Goal: Information Seeking & Learning: Learn about a topic

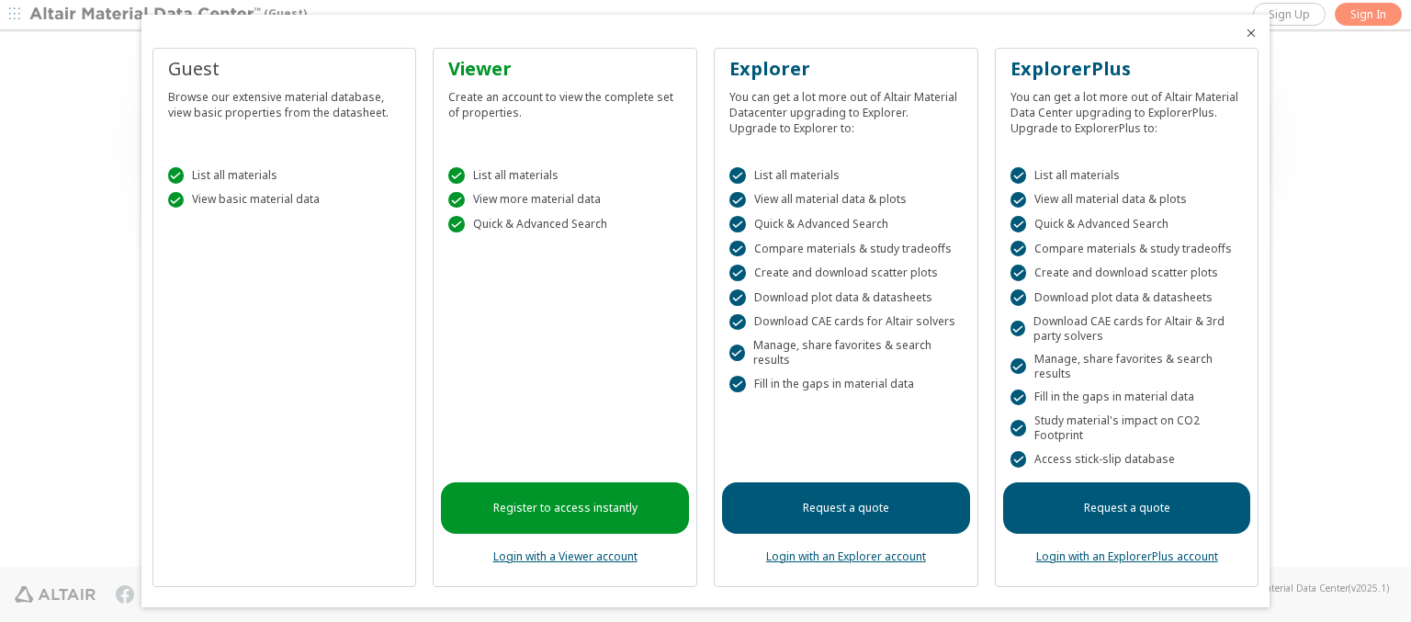
click at [1244, 33] on icon "Close" at bounding box center [1251, 33] width 15 height 15
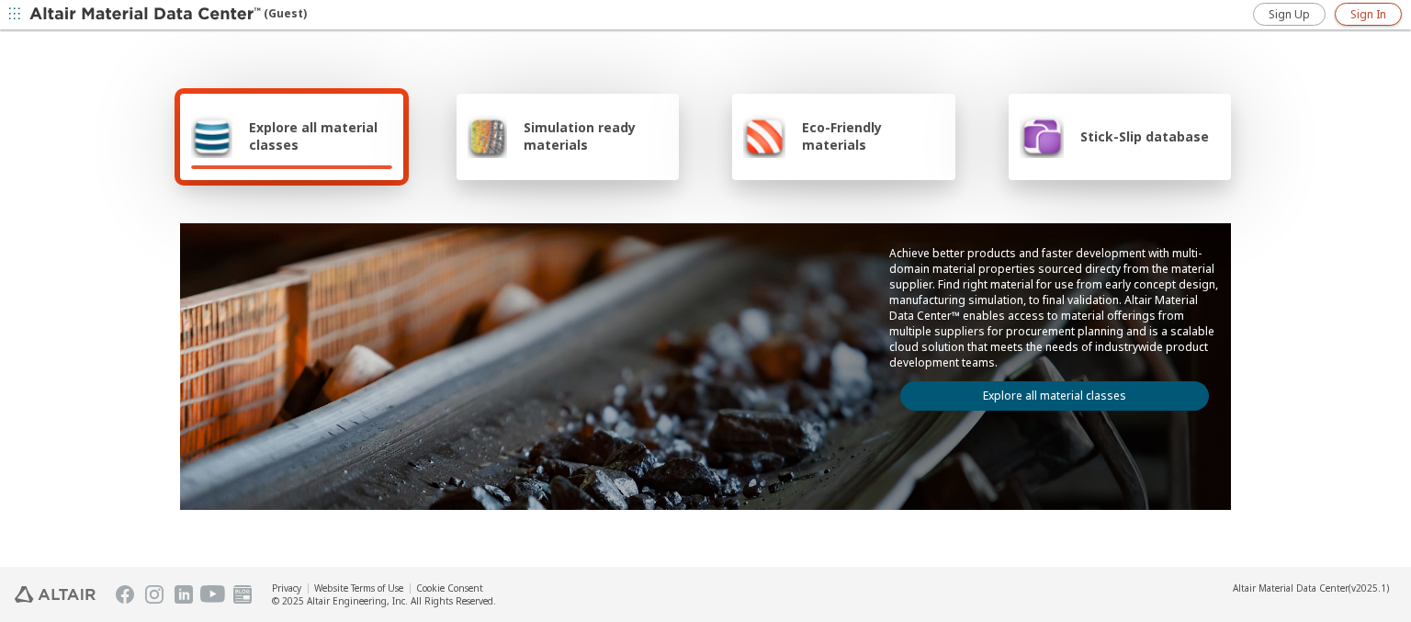
click at [1368, 14] on span "Sign In" at bounding box center [1369, 14] width 36 height 15
click at [146, 15] on img at bounding box center [146, 15] width 234 height 18
click at [313, 136] on span "Explore all material classes" at bounding box center [320, 136] width 143 height 35
click at [1047, 391] on link "Explore all material classes" at bounding box center [1054, 395] width 309 height 29
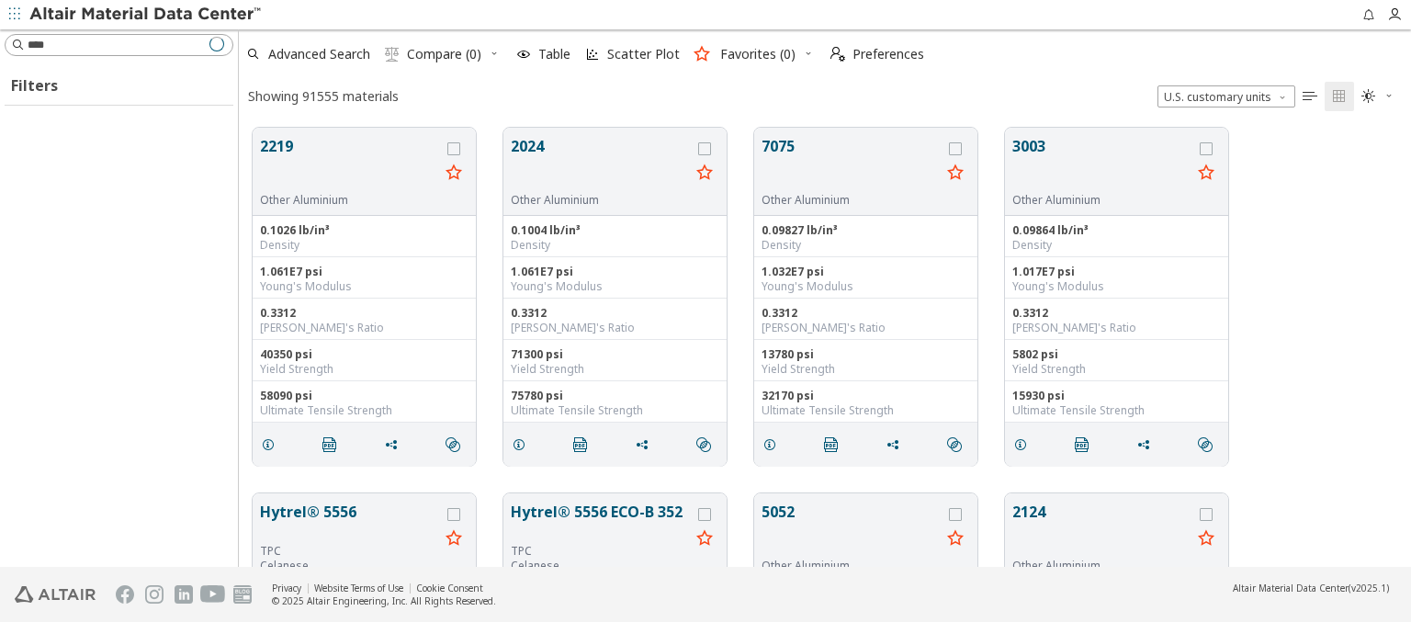
scroll to position [439, 1158]
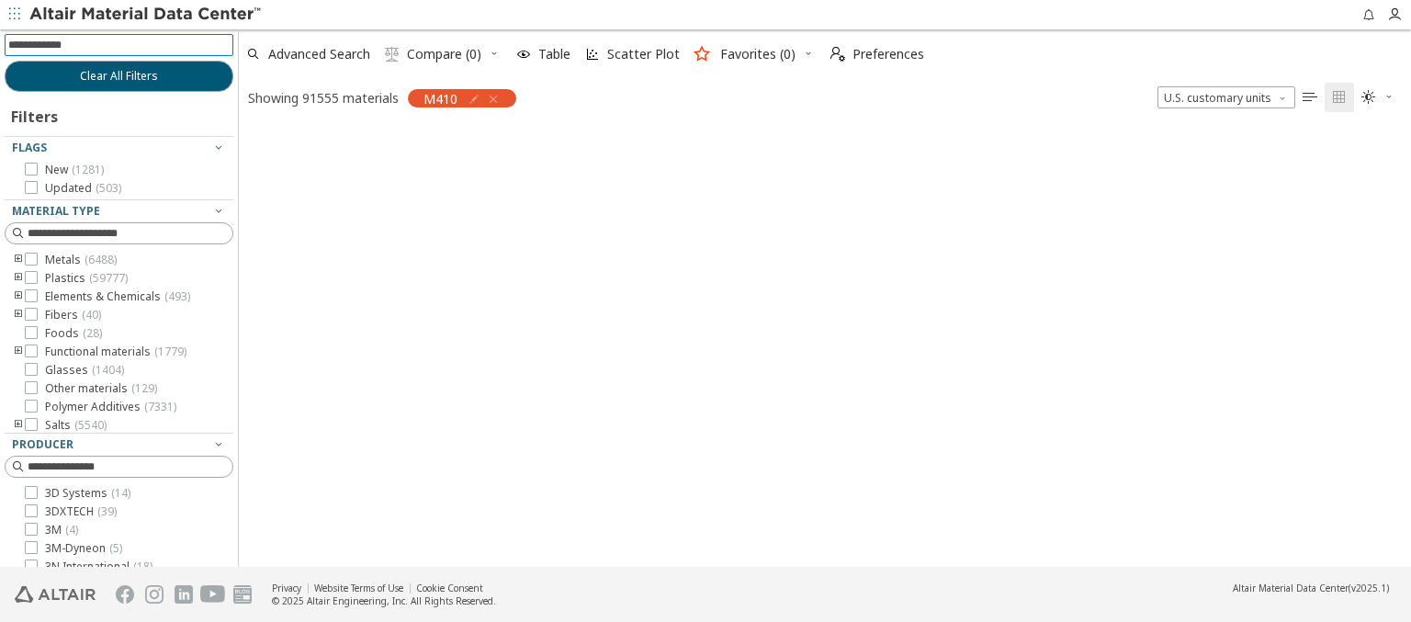
scroll to position [436, 1158]
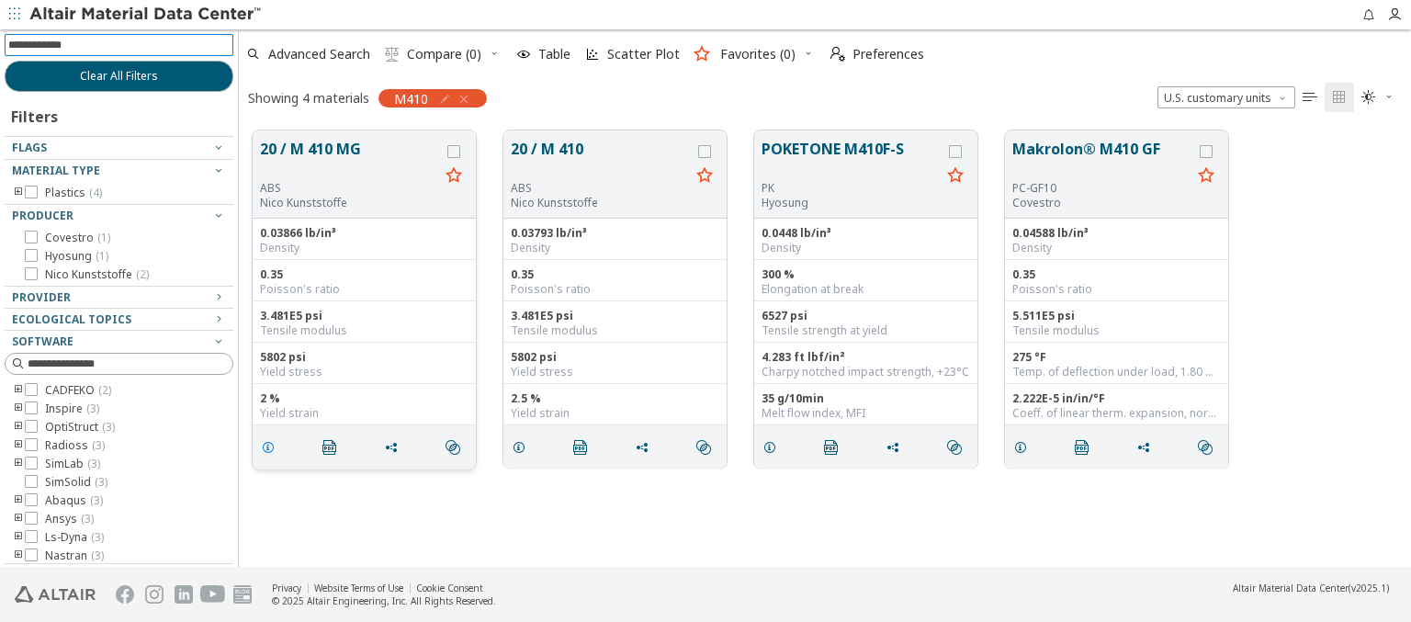
click at [271, 446] on icon "grid" at bounding box center [268, 447] width 15 height 15
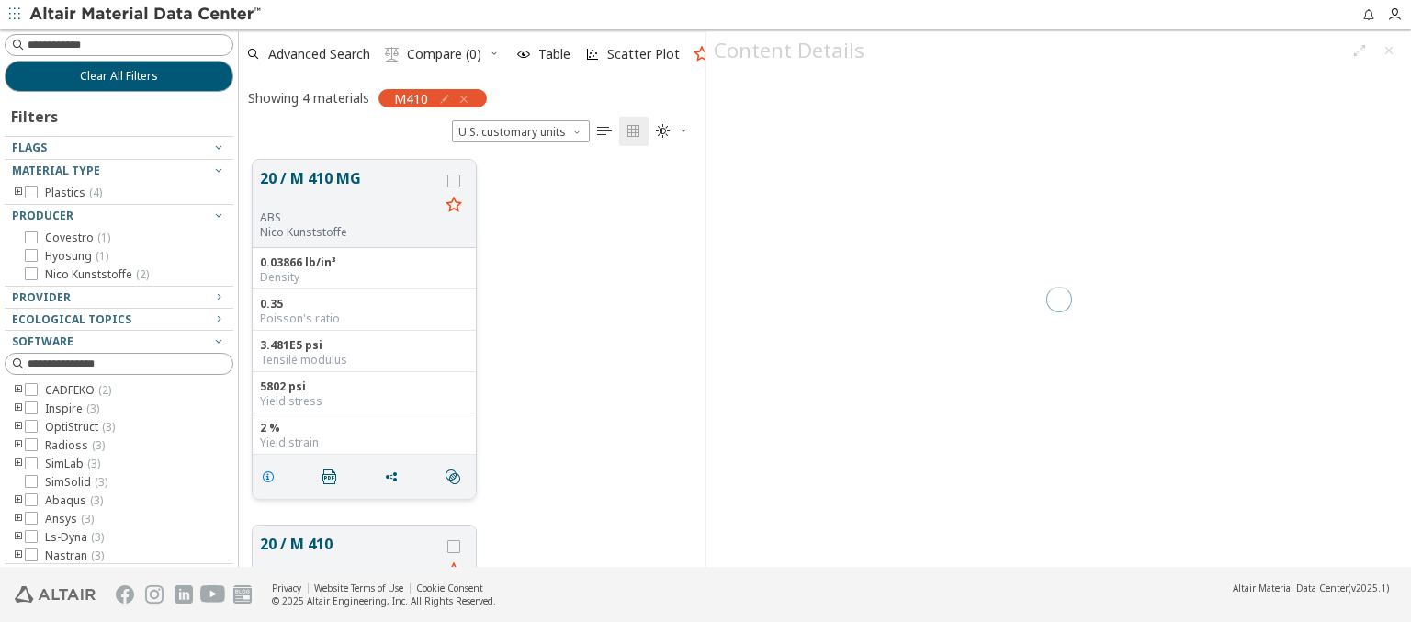
scroll to position [407, 452]
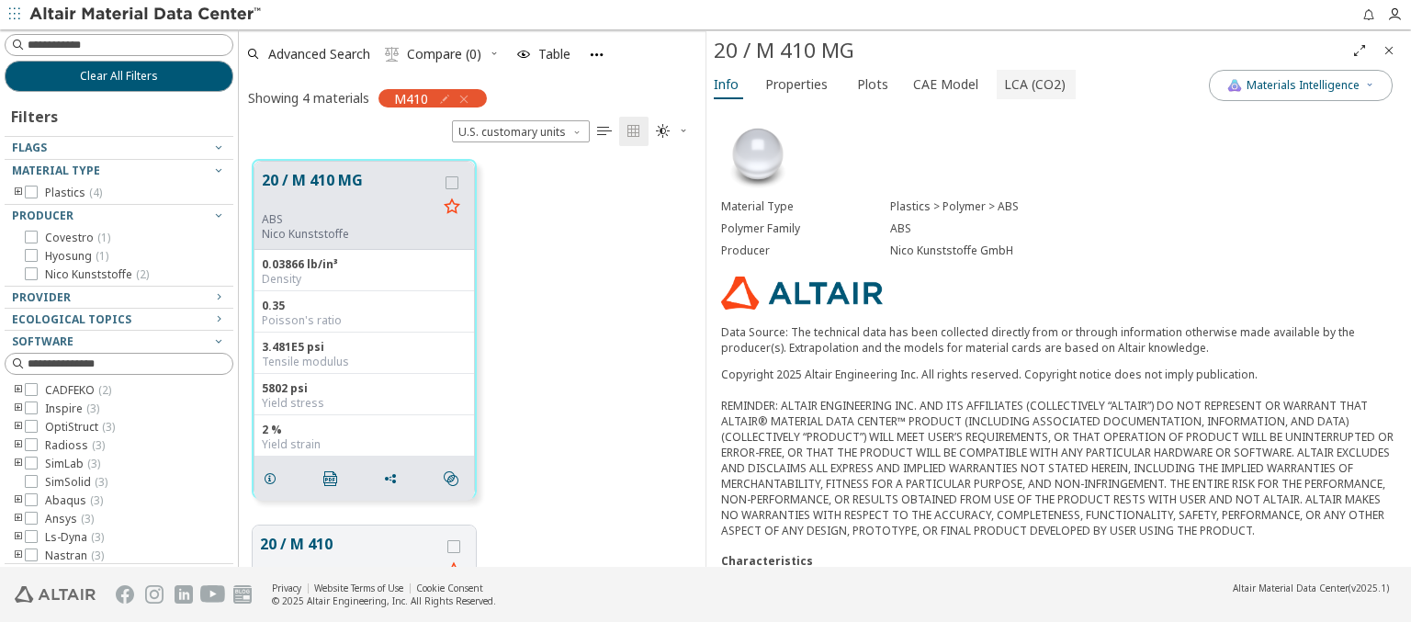
click at [1024, 84] on span "LCA (CO2)" at bounding box center [1035, 84] width 62 height 29
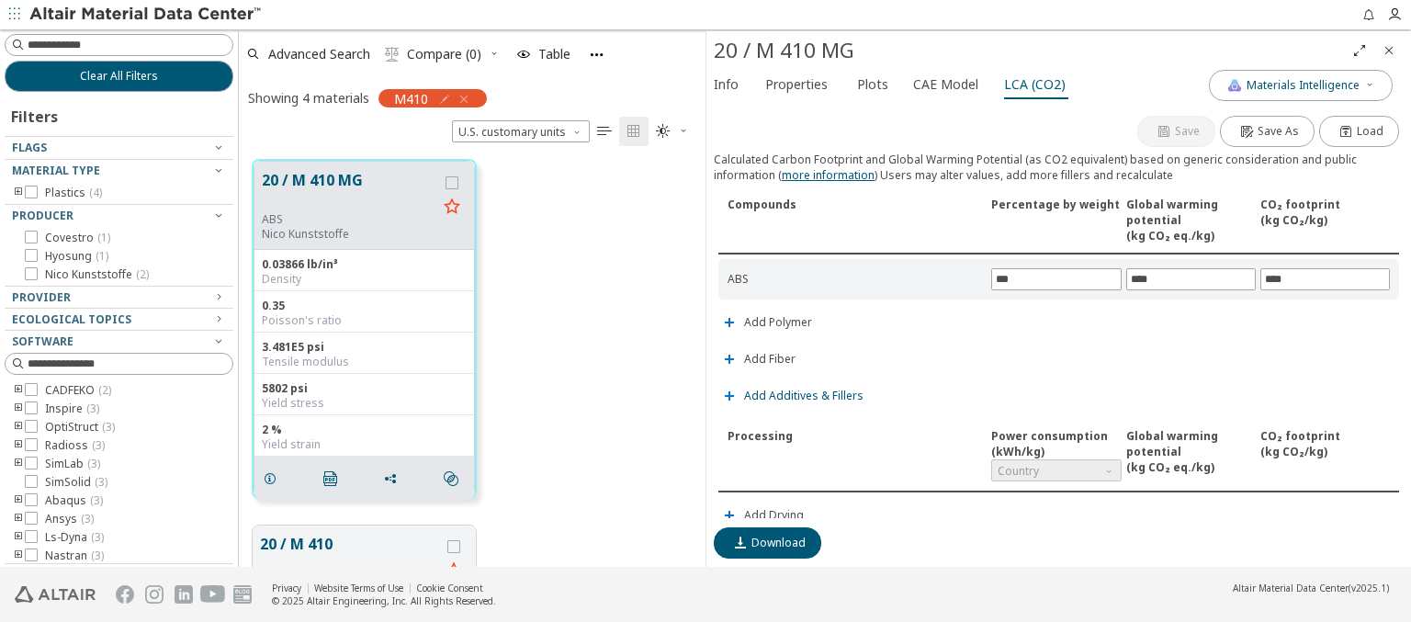
click at [801, 392] on span "Add Additives & Fillers" at bounding box center [803, 395] width 119 height 11
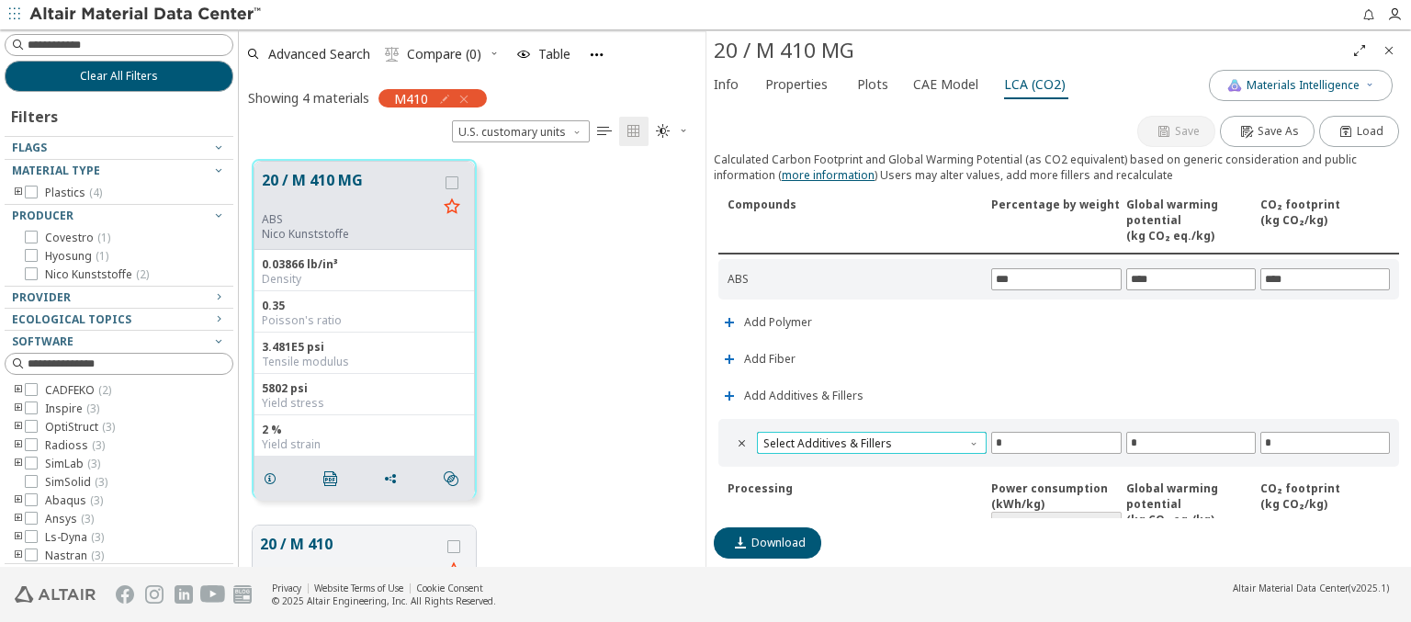
click at [869, 439] on span "Select Additives & Fillers" at bounding box center [872, 443] width 230 height 22
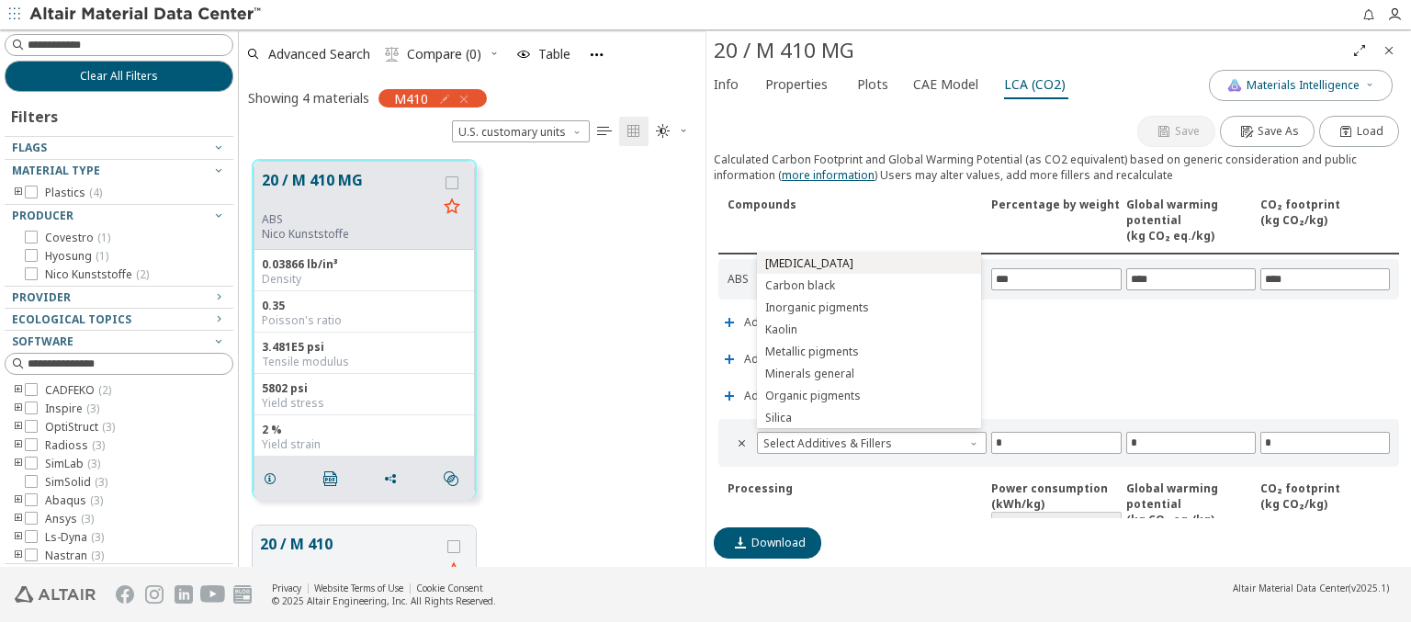
click at [868, 263] on span "Calcium carbonate" at bounding box center [868, 263] width 209 height 13
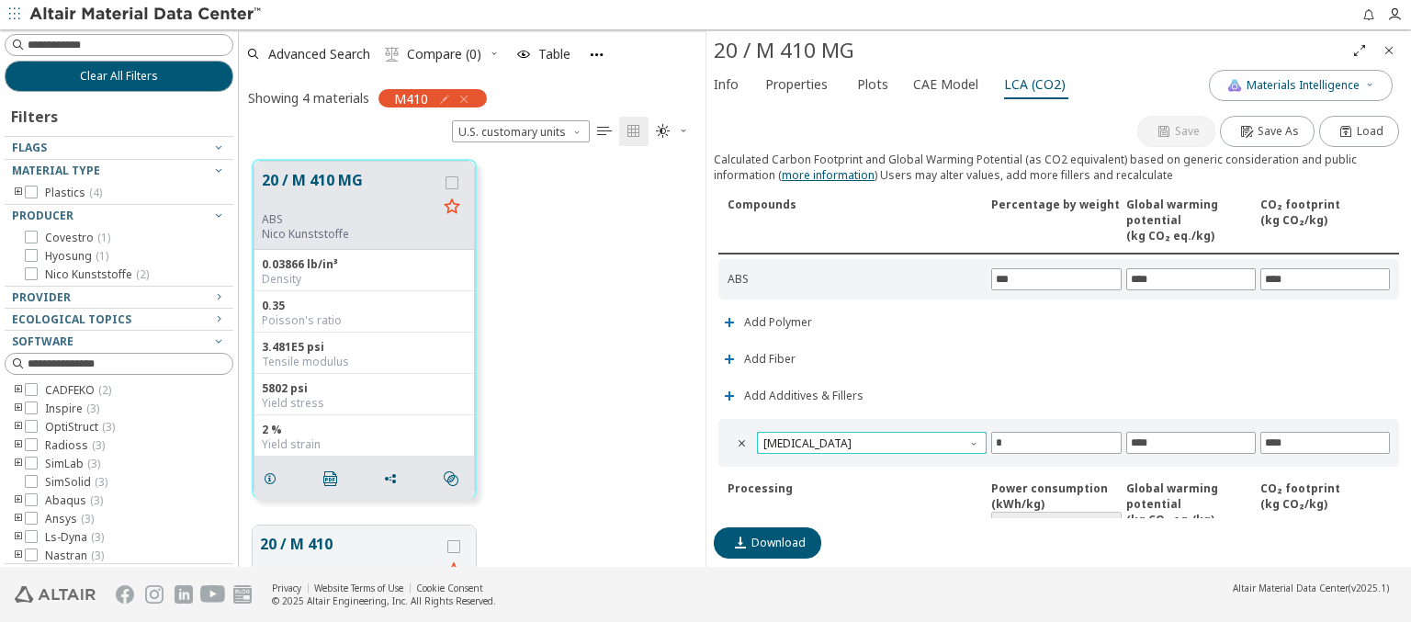
click at [869, 439] on span "Calcium carbonate" at bounding box center [872, 443] width 230 height 22
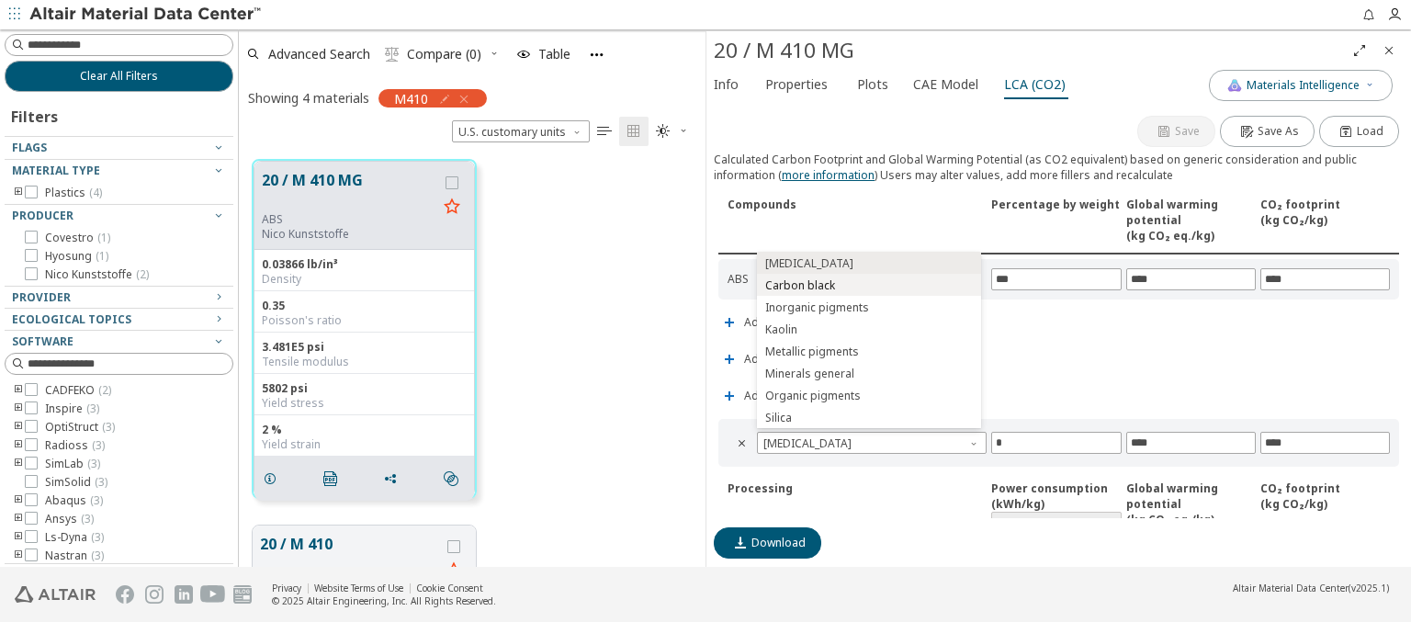
click at [868, 285] on span "Carbon black" at bounding box center [868, 285] width 209 height 13
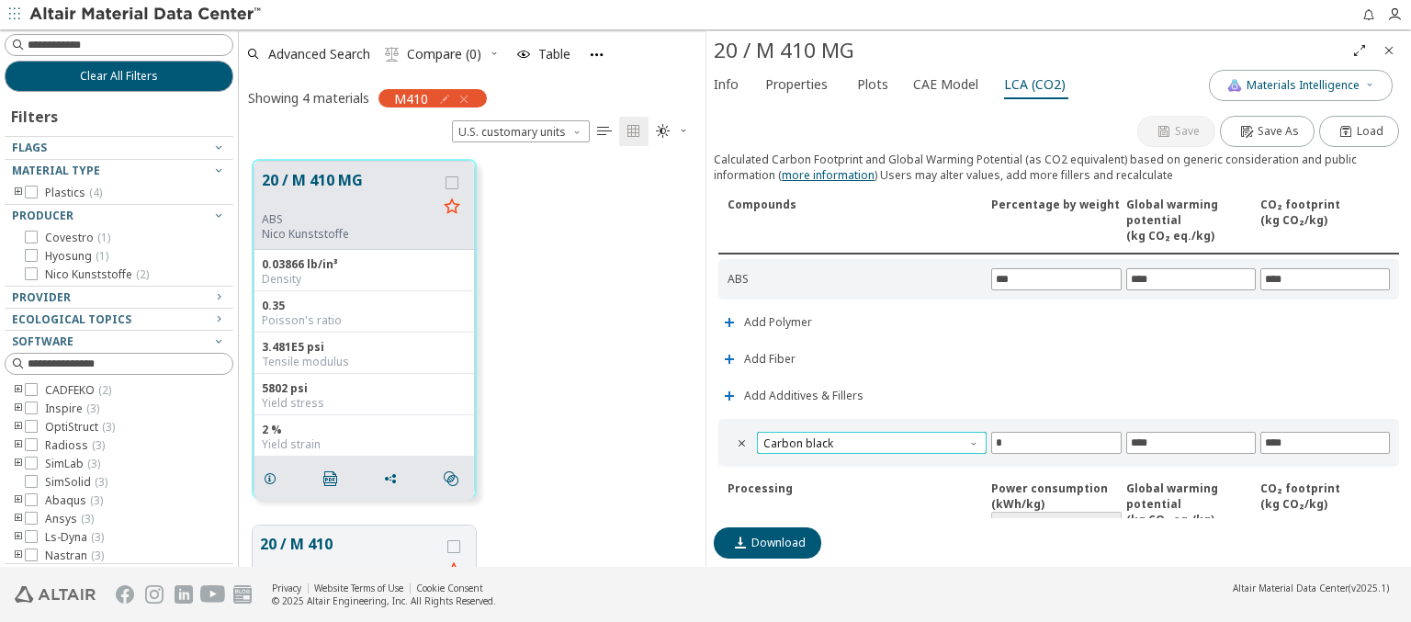
click at [869, 439] on span "Carbon black" at bounding box center [872, 443] width 230 height 22
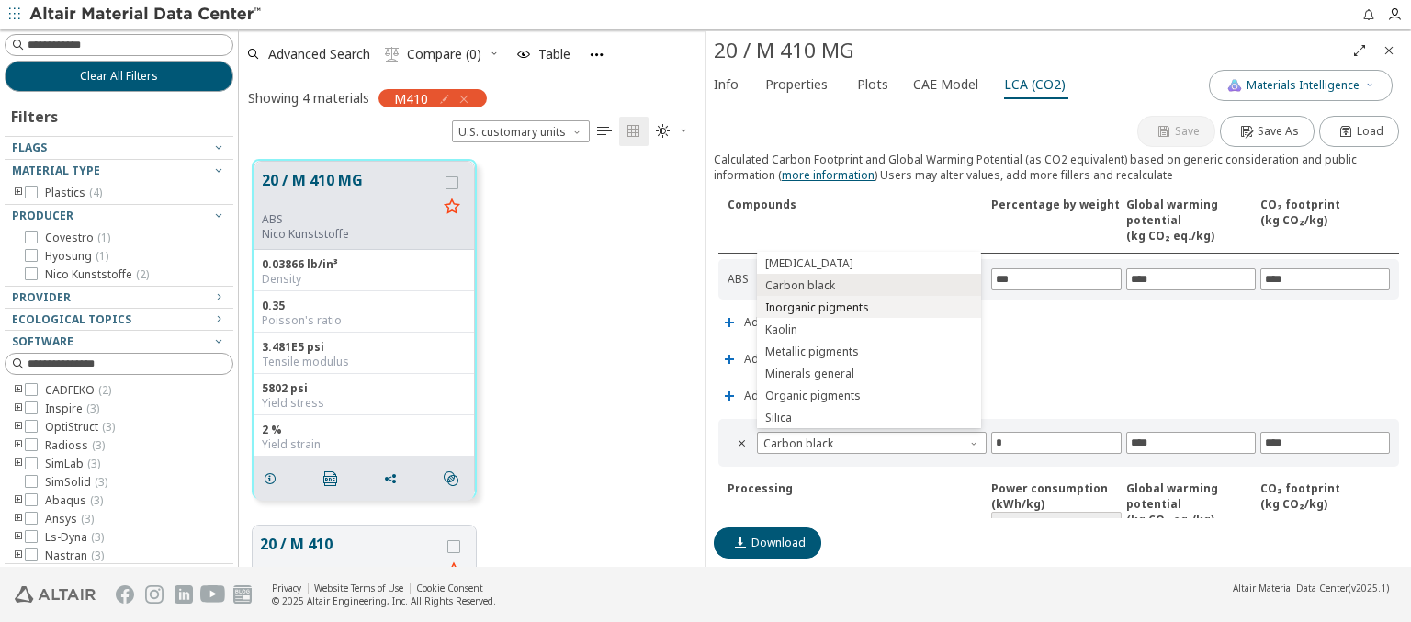
click at [868, 307] on span "Inorganic pigments" at bounding box center [868, 307] width 209 height 13
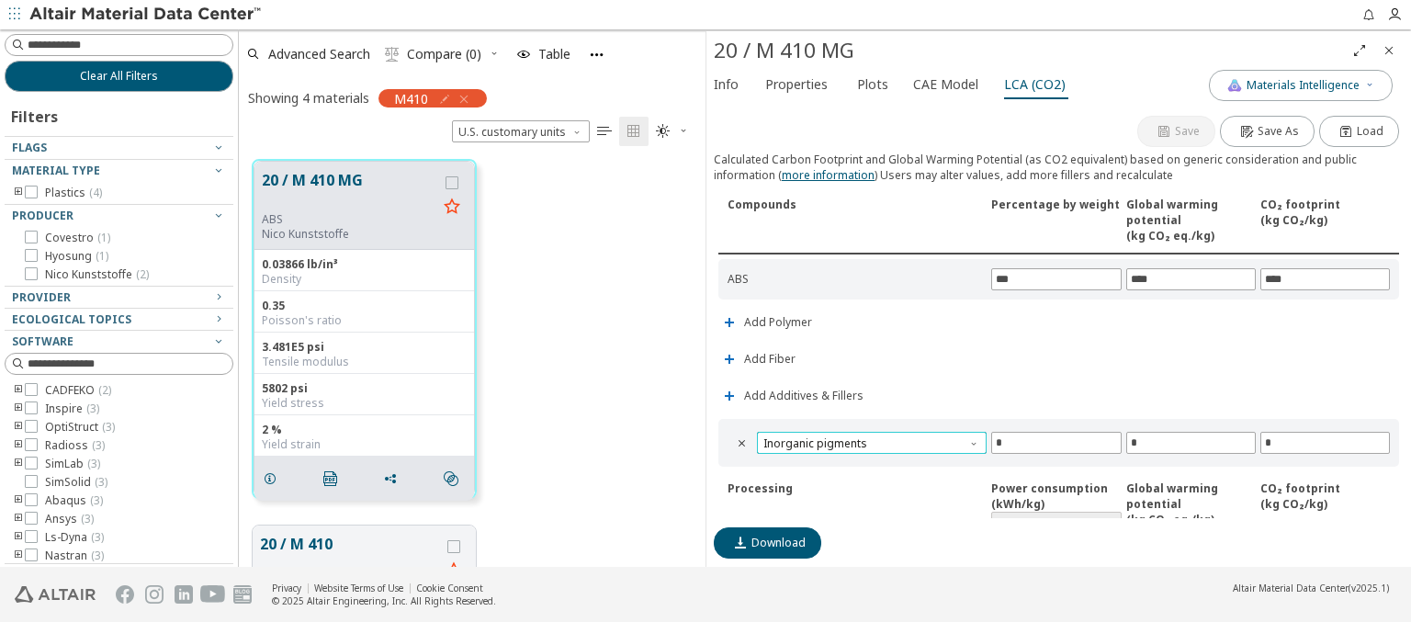
click at [869, 439] on span "Inorganic pigments" at bounding box center [872, 443] width 230 height 22
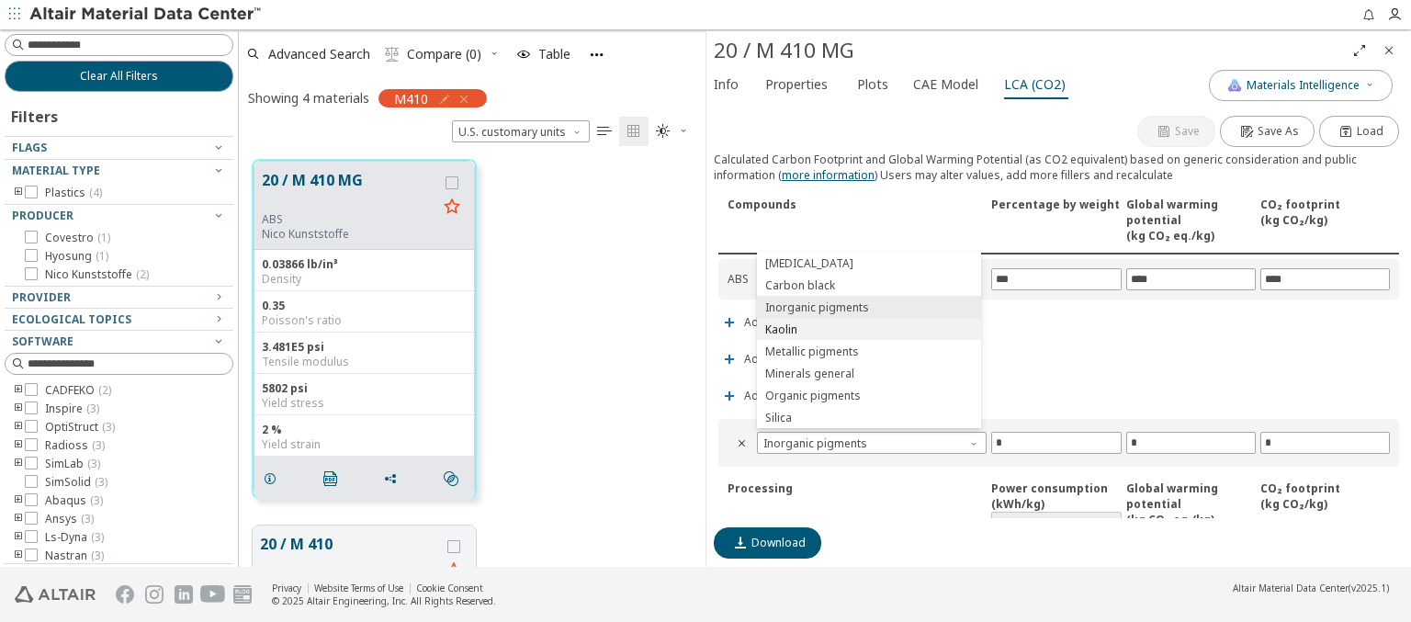
click at [868, 329] on span "Kaolin" at bounding box center [868, 329] width 209 height 13
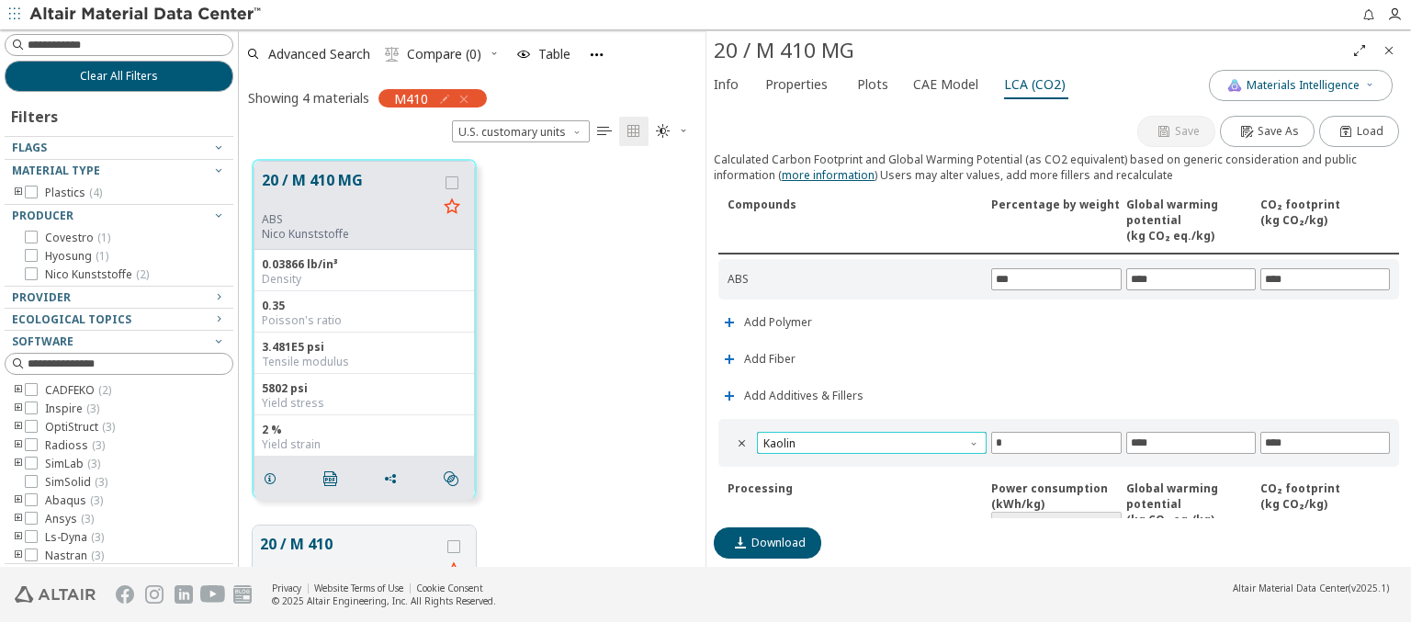
click at [869, 439] on span "Kaolin" at bounding box center [872, 443] width 230 height 22
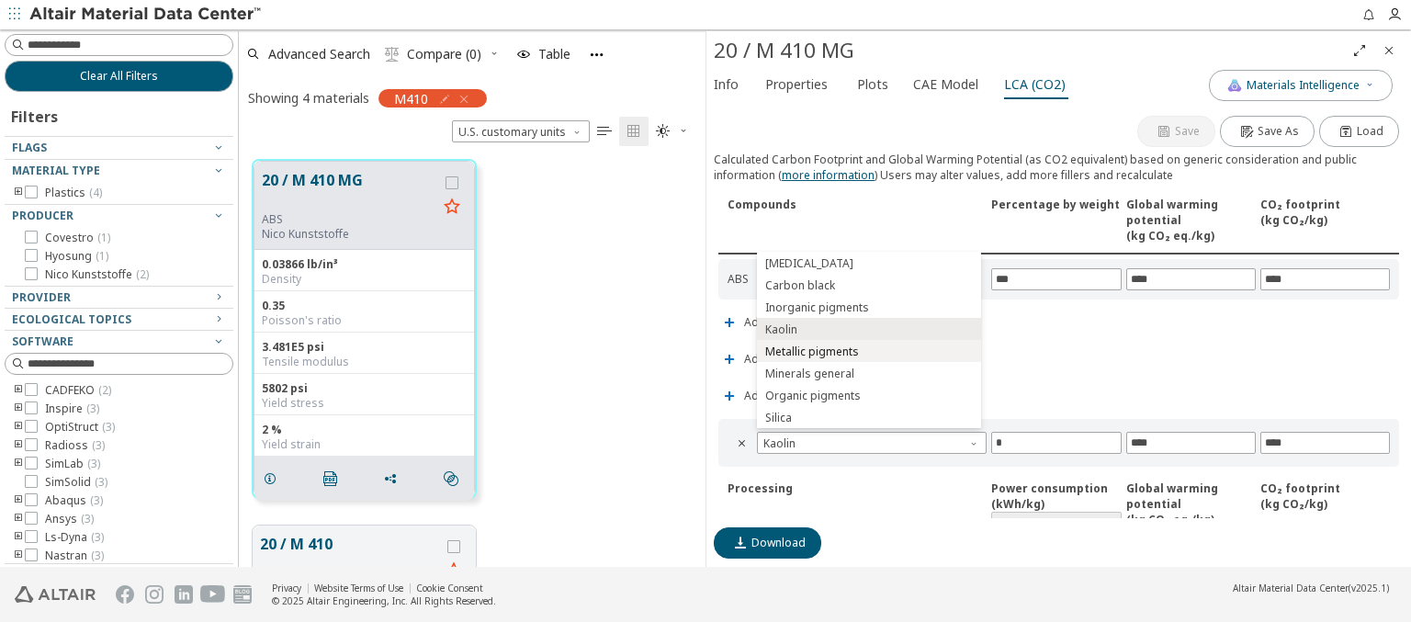
click at [868, 351] on span "Metallic pigments" at bounding box center [868, 351] width 209 height 13
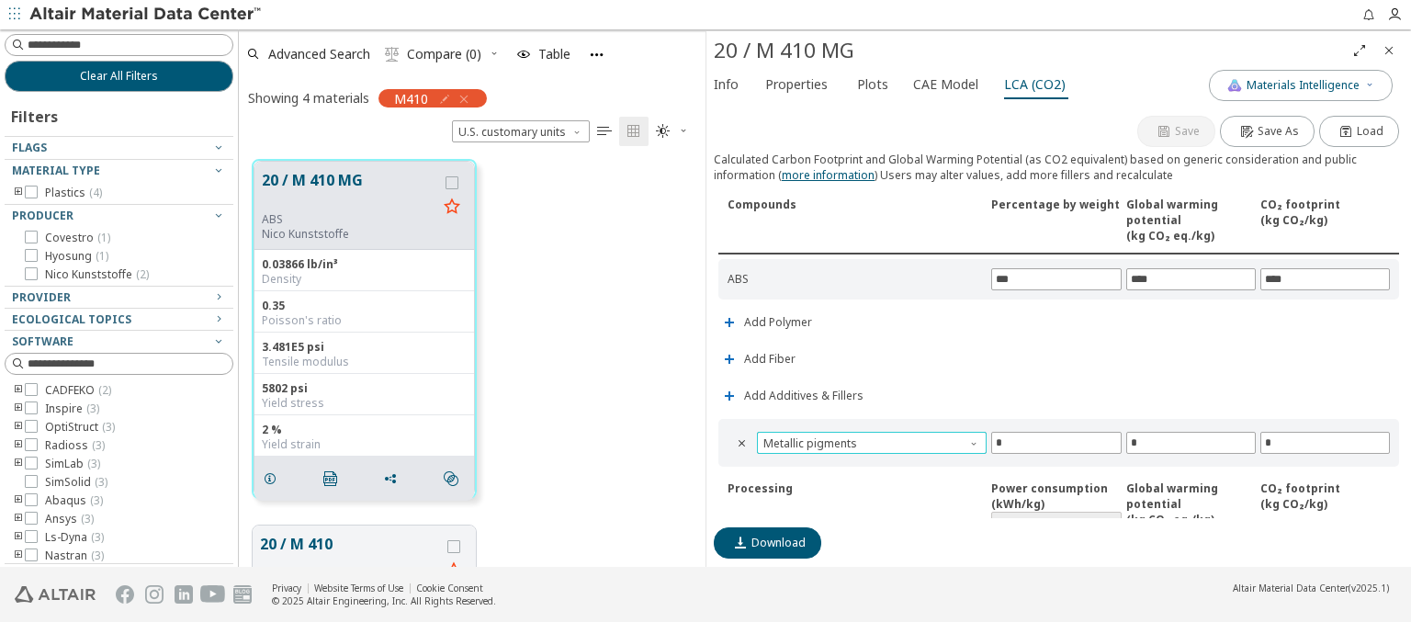
click at [869, 439] on span "Metallic pigments" at bounding box center [872, 443] width 230 height 22
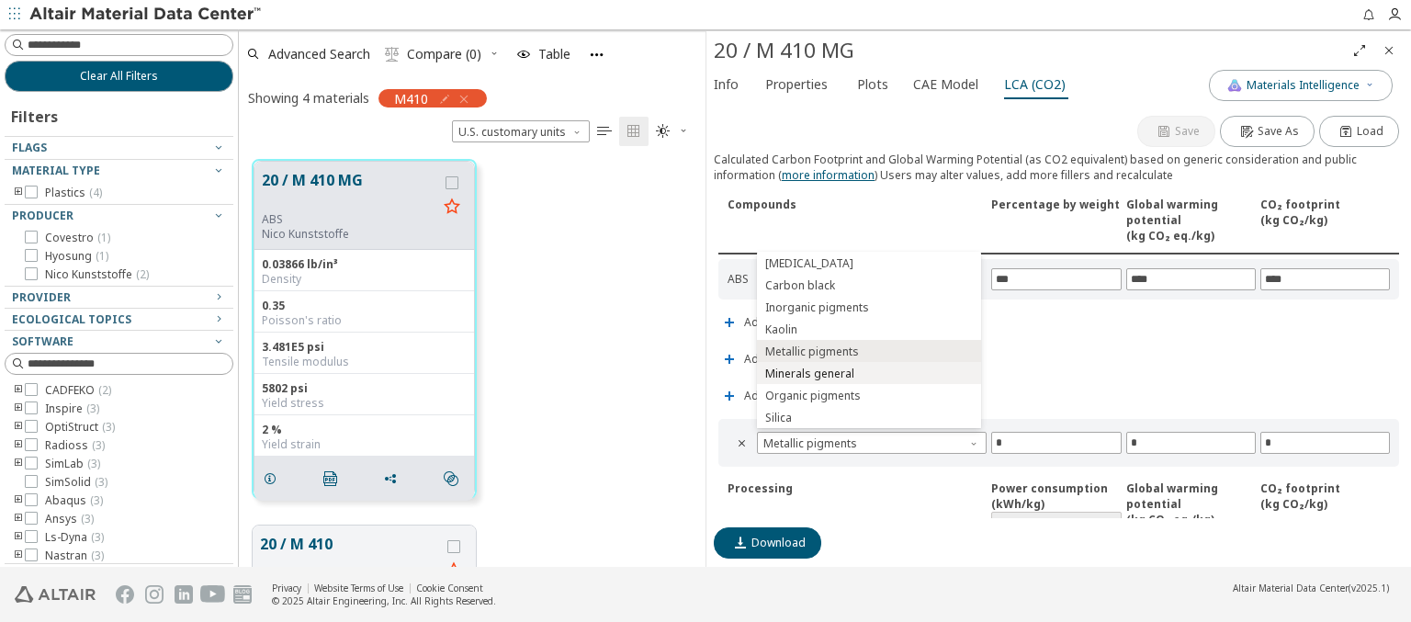
click at [868, 373] on span "Minerals general" at bounding box center [868, 373] width 209 height 13
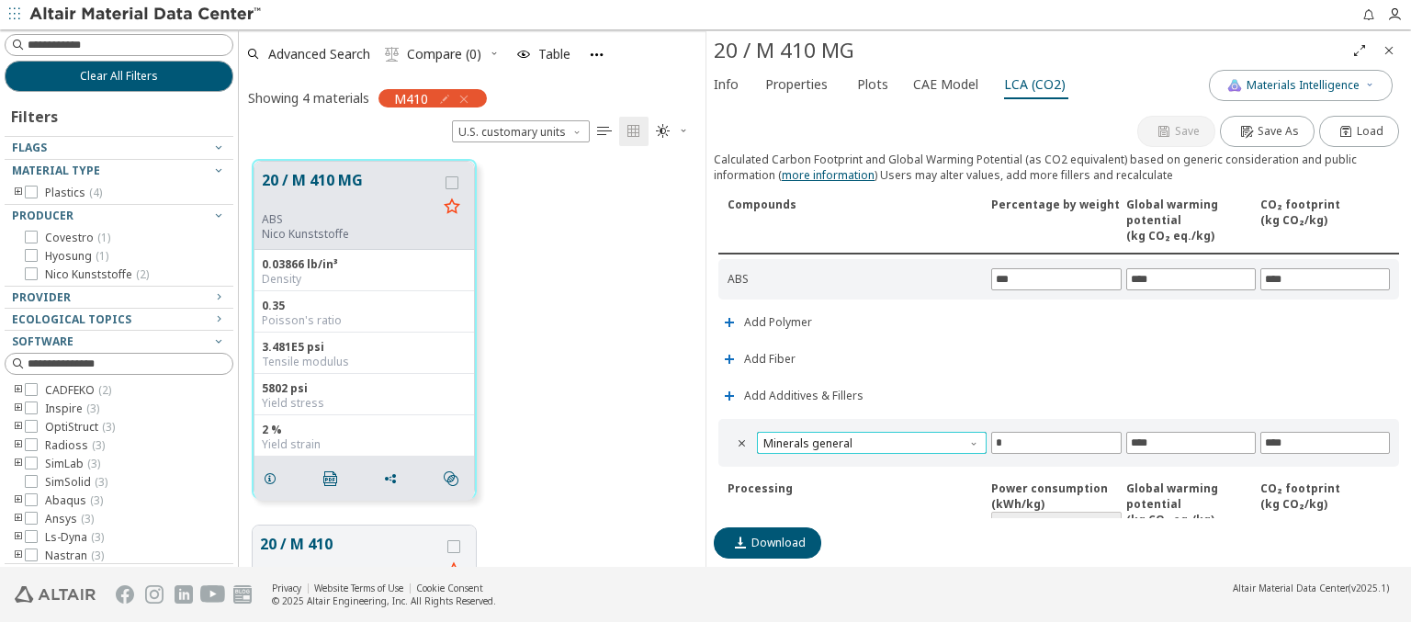
click at [869, 439] on span "Minerals general" at bounding box center [872, 443] width 230 height 22
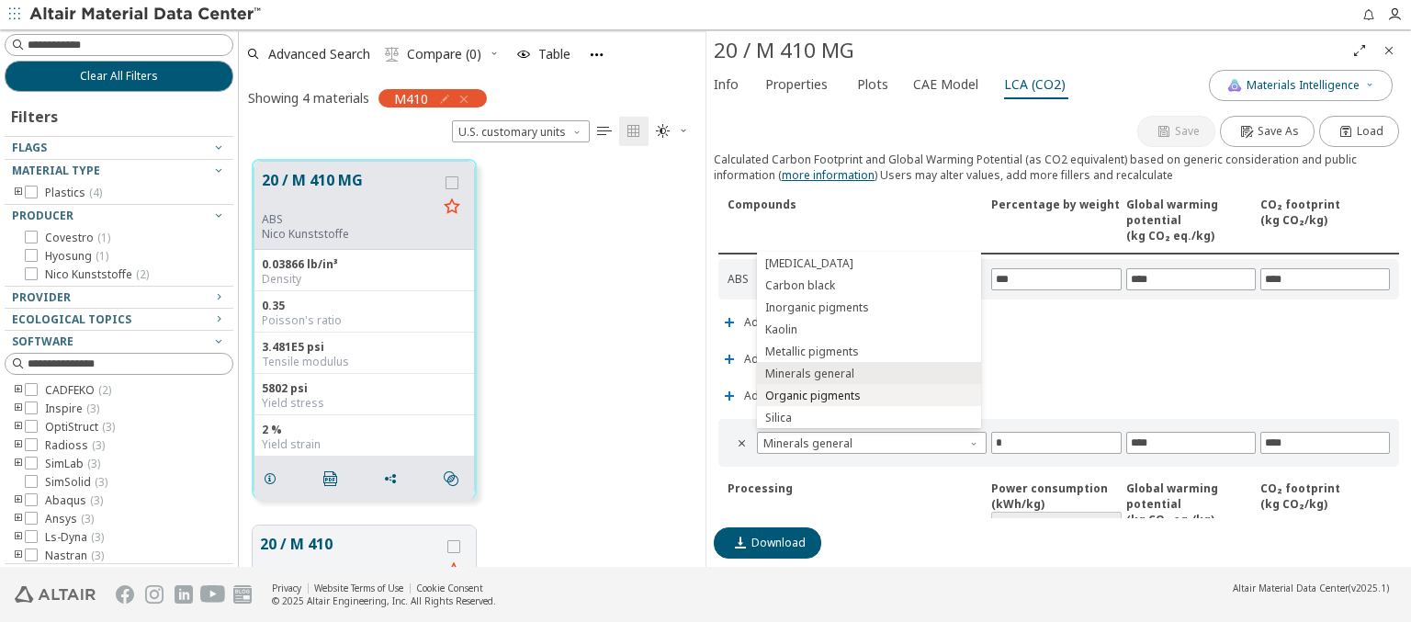
click at [868, 395] on span "Organic pigments" at bounding box center [868, 396] width 209 height 13
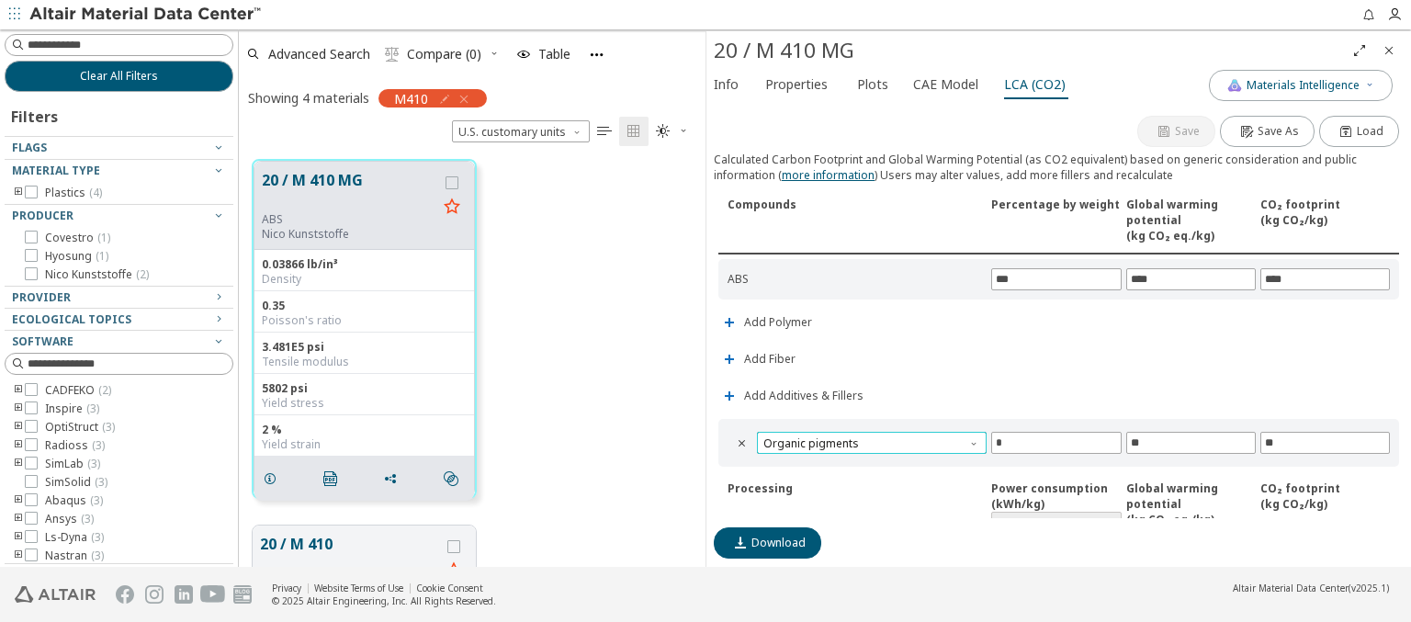
click at [869, 439] on span "Organic pigments" at bounding box center [872, 443] width 230 height 22
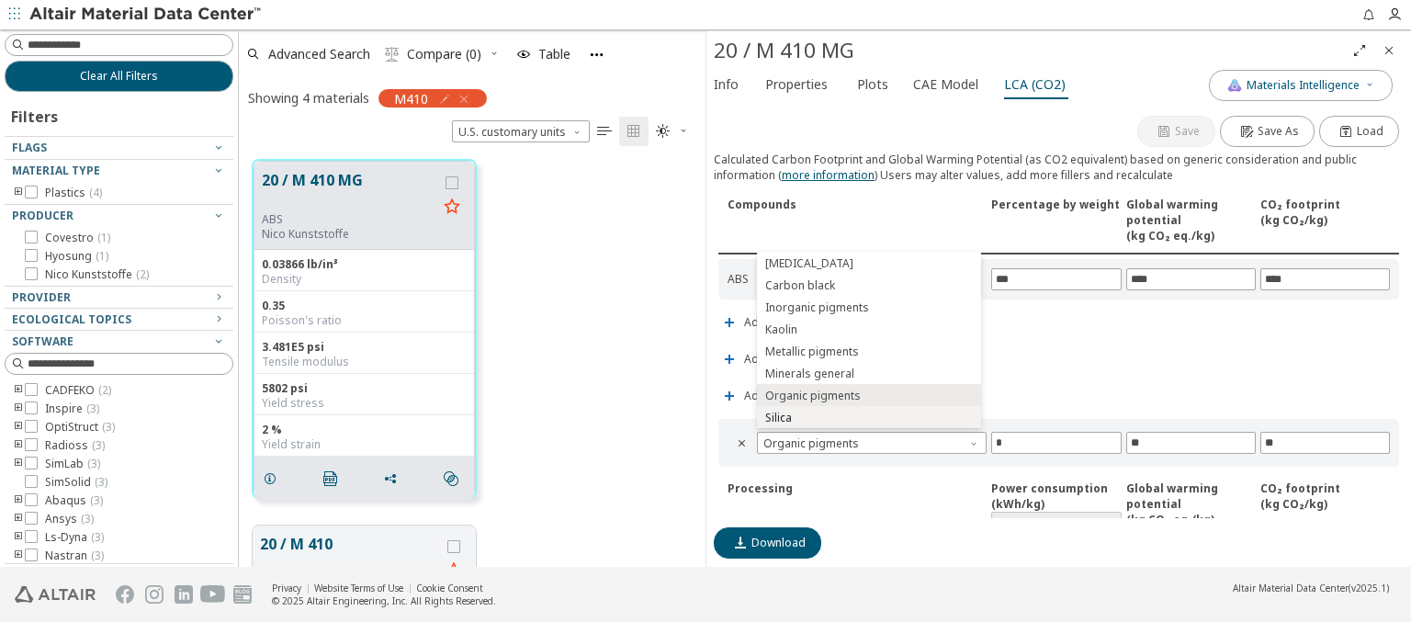
click at [868, 417] on span "Silica" at bounding box center [868, 418] width 209 height 13
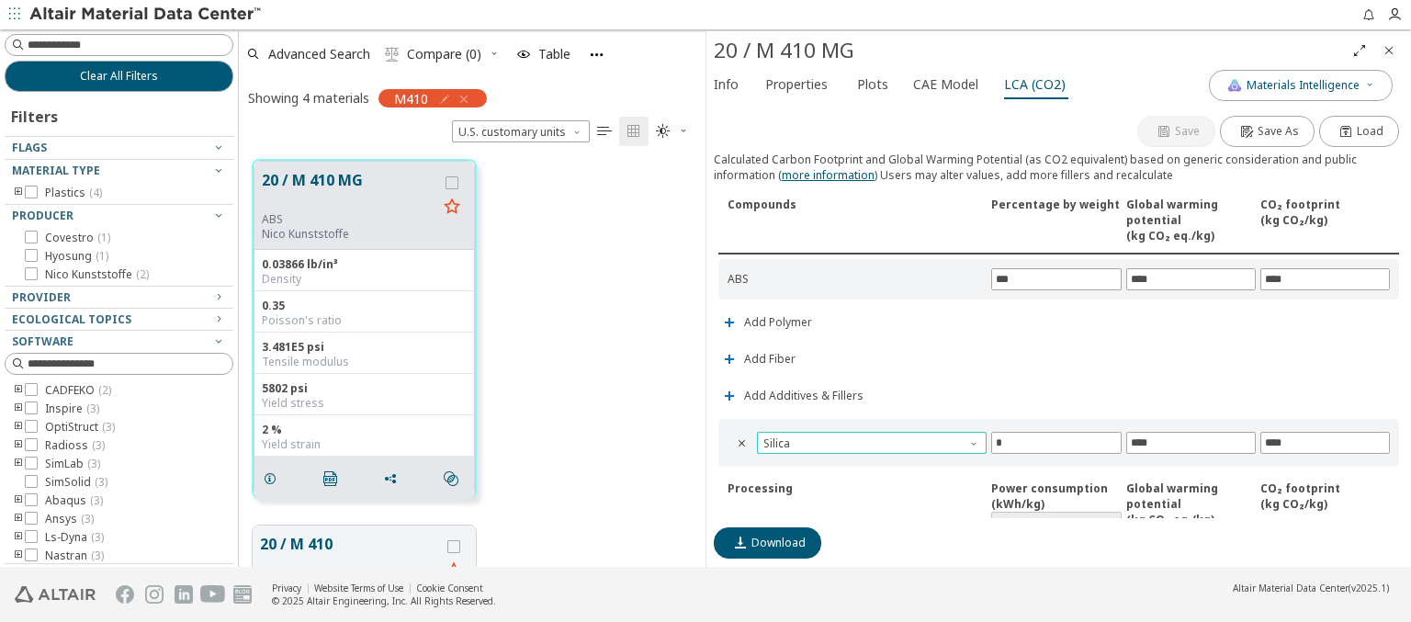
click at [869, 439] on span "Silica" at bounding box center [872, 443] width 230 height 22
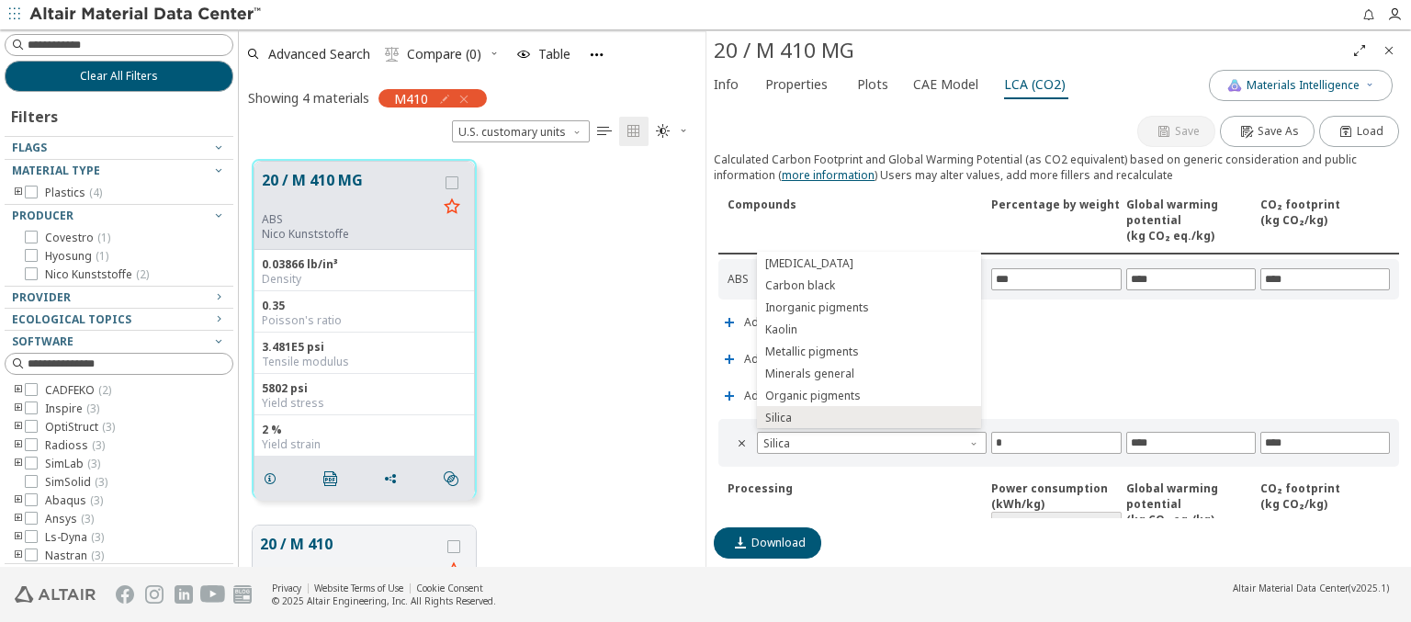
click at [1389, 50] on icon "Close" at bounding box center [1389, 50] width 15 height 15
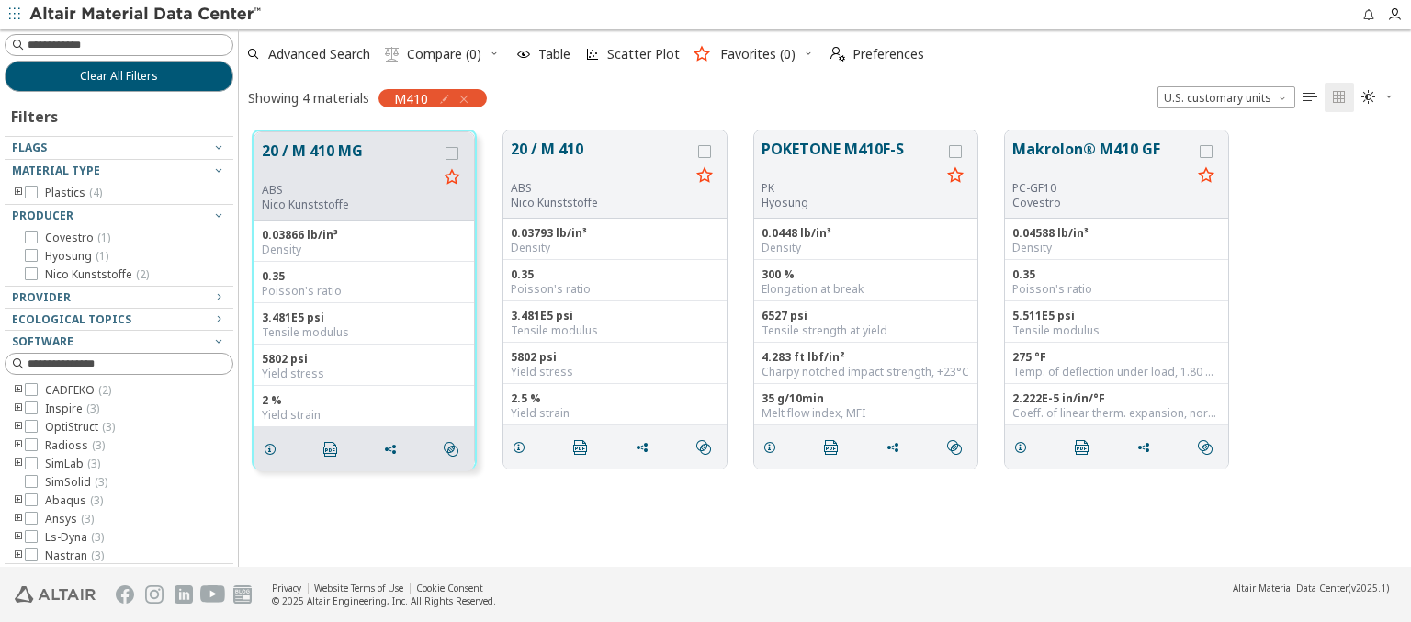
scroll to position [436, 1158]
click at [112, 75] on span "Clear All Filters" at bounding box center [119, 76] width 78 height 15
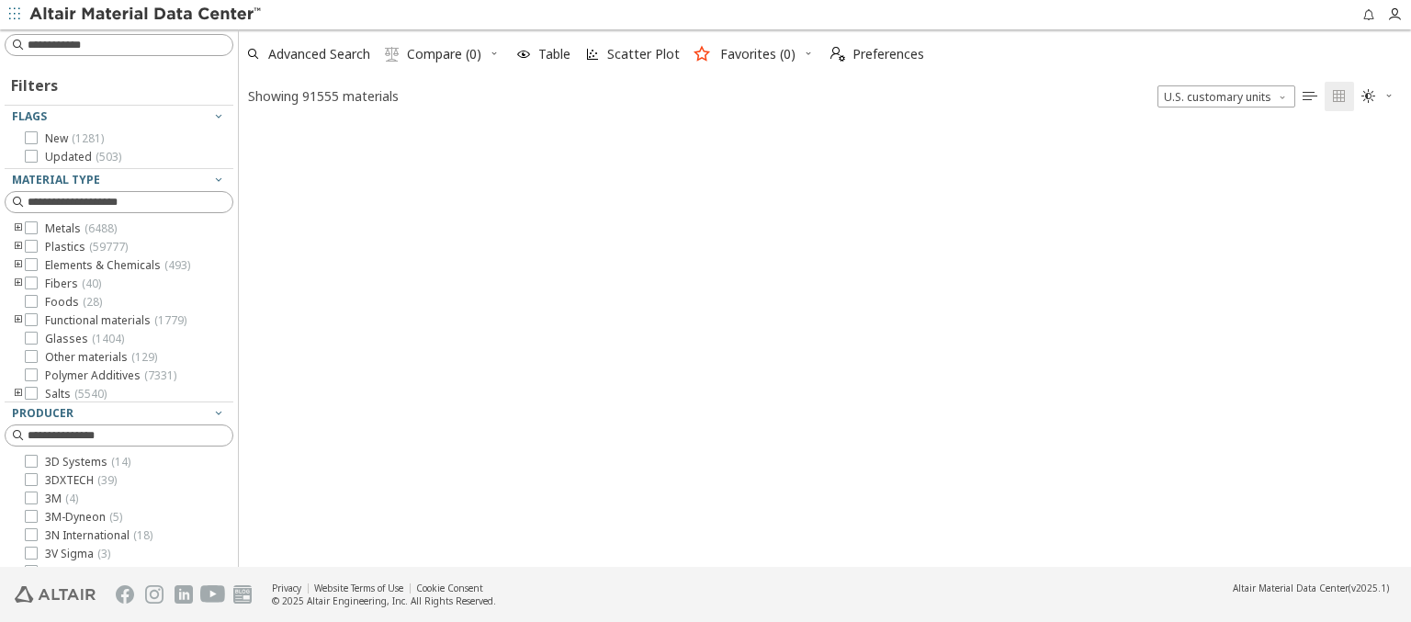
scroll to position [439, 1158]
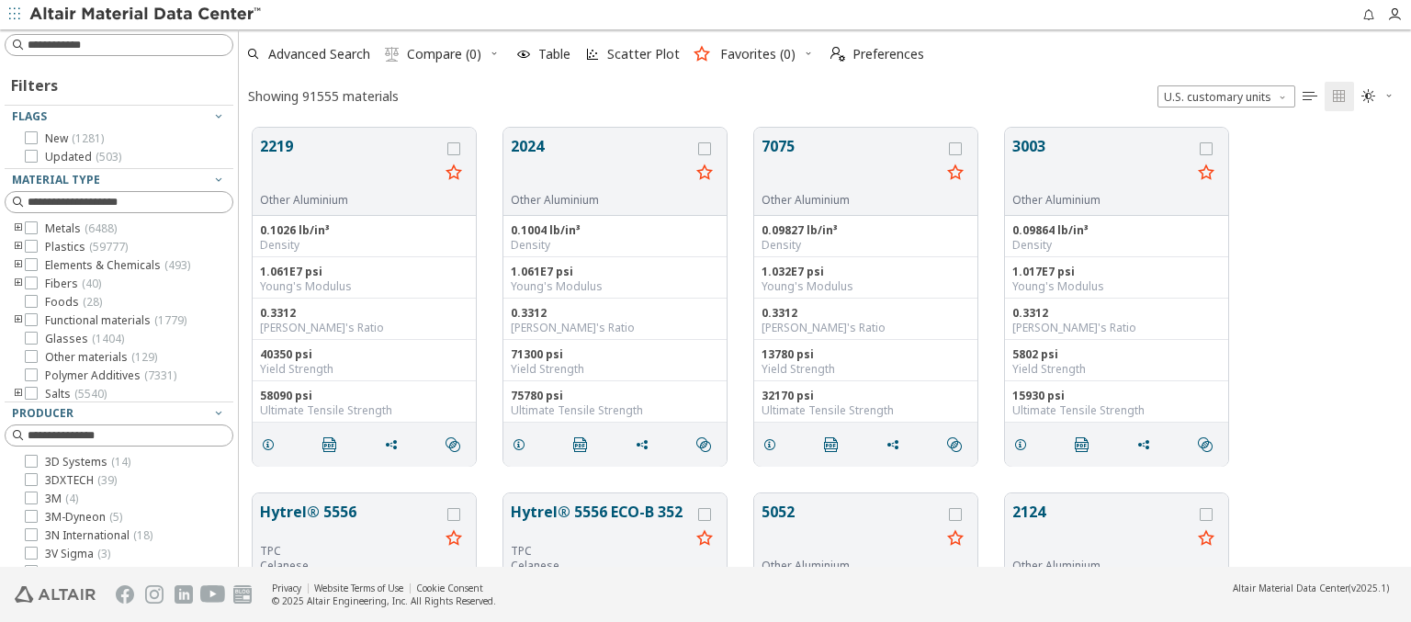
click at [146, 15] on img at bounding box center [146, 15] width 234 height 18
